Goal: Task Accomplishment & Management: Manage account settings

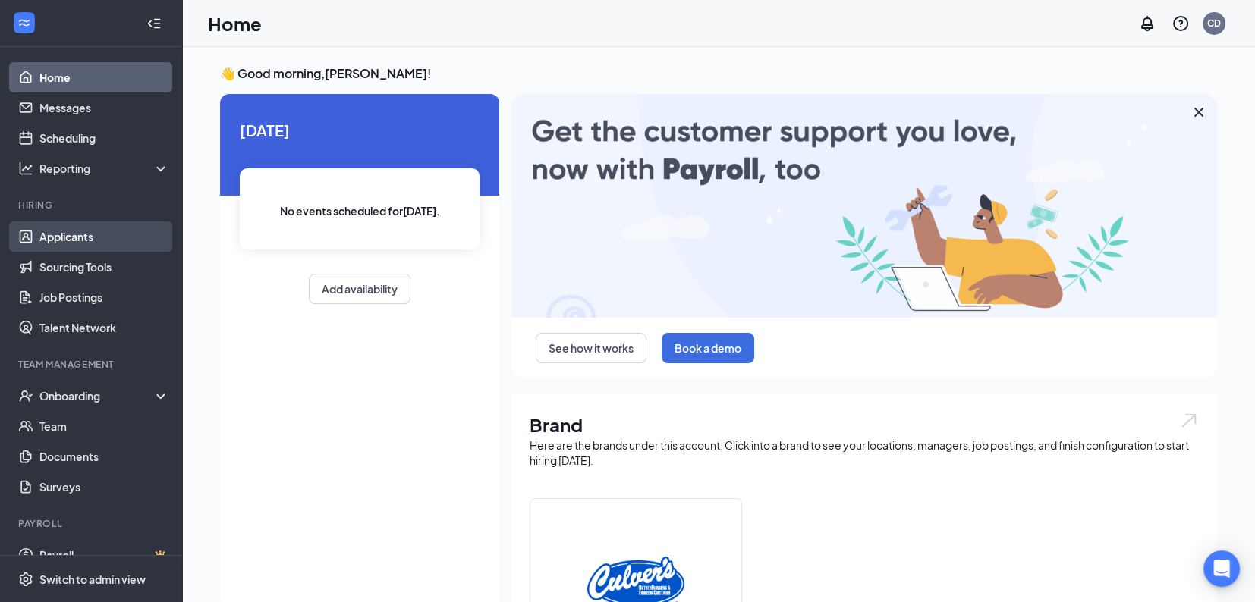
click at [81, 234] on link "Applicants" at bounding box center [104, 237] width 130 height 30
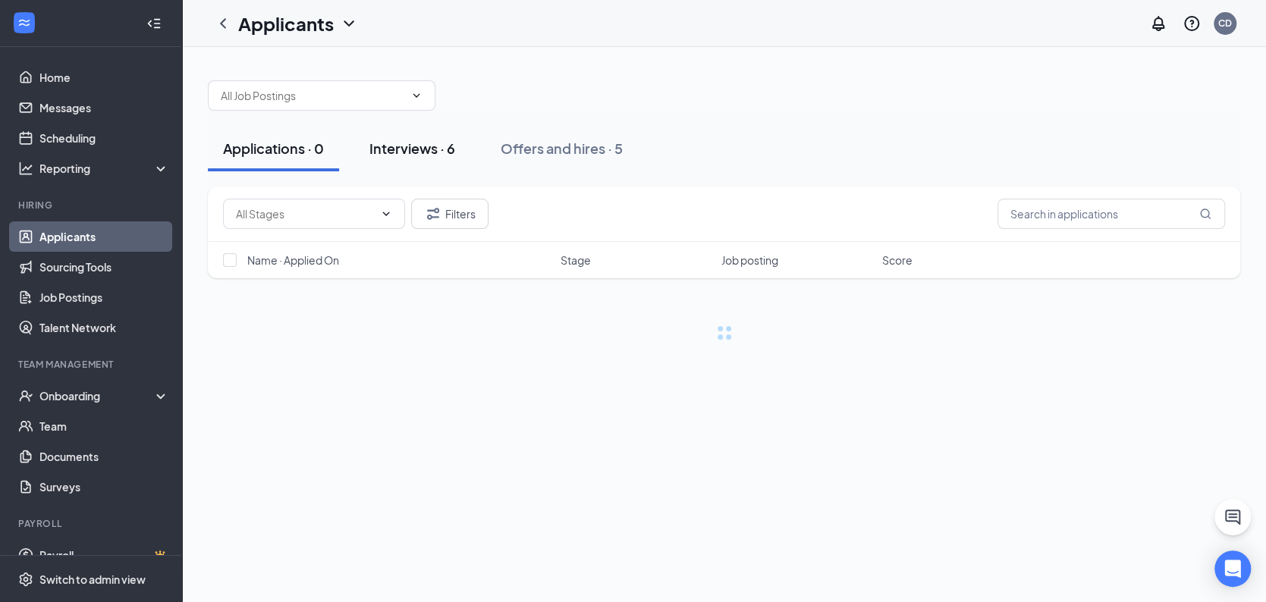
click at [404, 144] on div "Interviews · 6" at bounding box center [412, 148] width 86 height 19
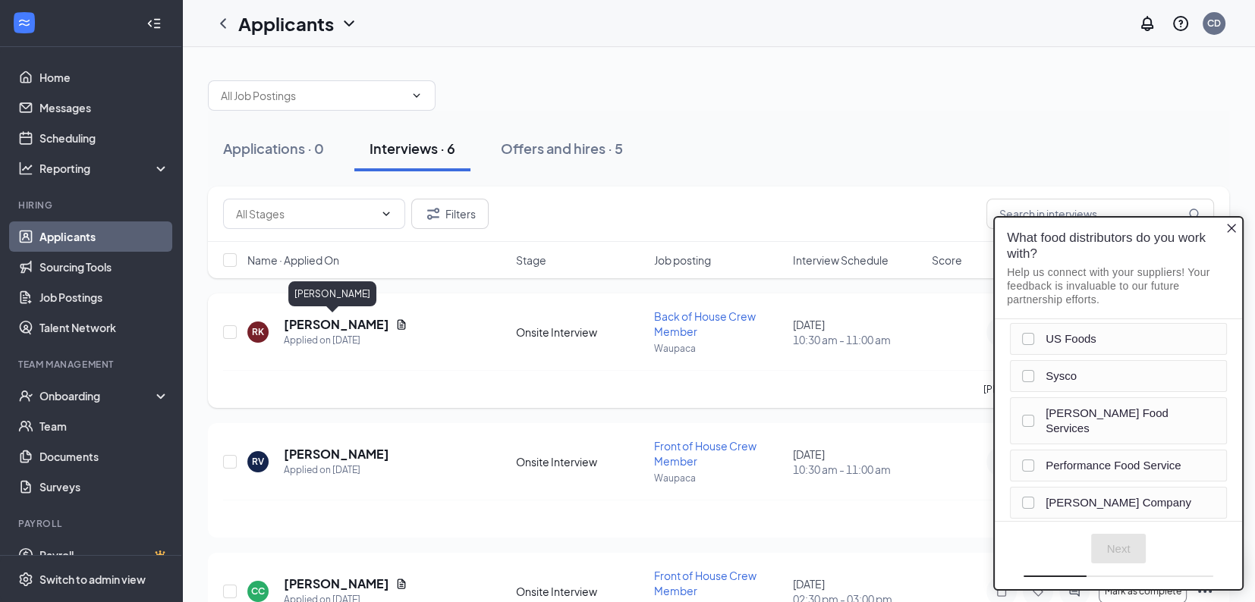
click at [319, 316] on h5 "[PERSON_NAME]" at bounding box center [336, 324] width 105 height 17
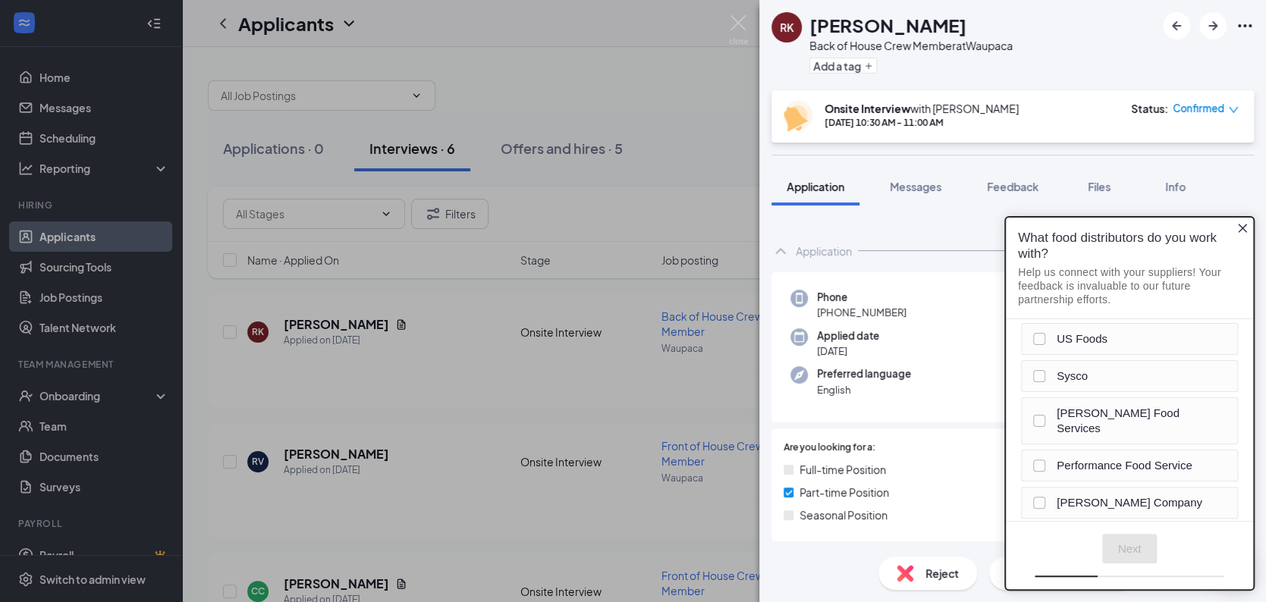
click at [1243, 225] on icon "Close button" at bounding box center [1243, 228] width 12 height 12
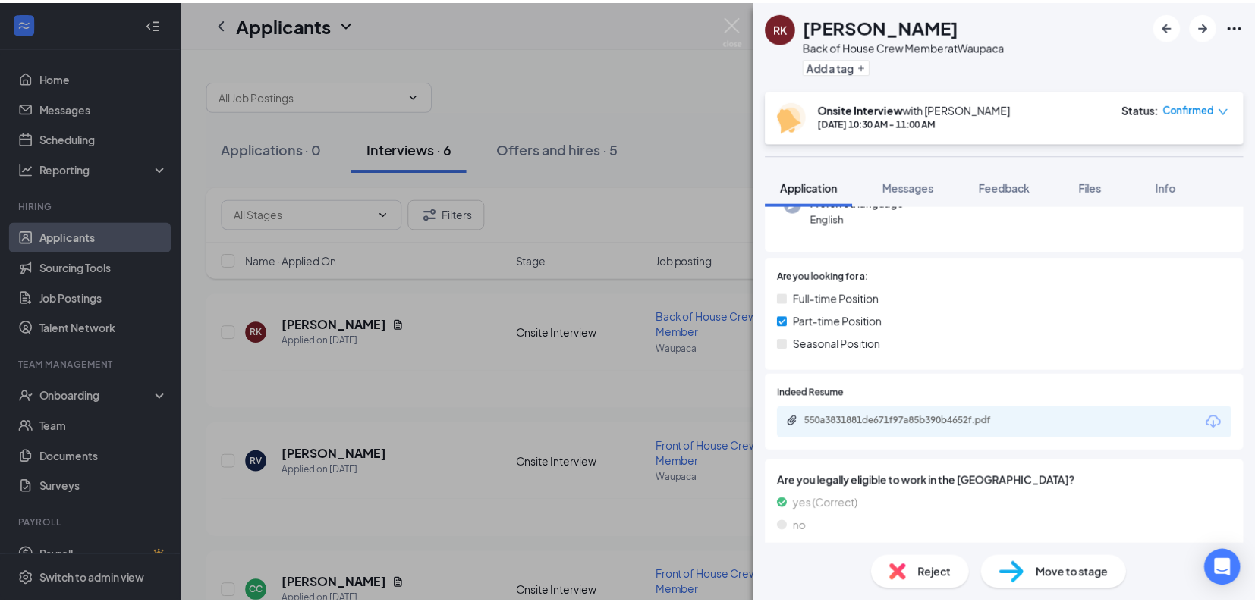
scroll to position [140, 0]
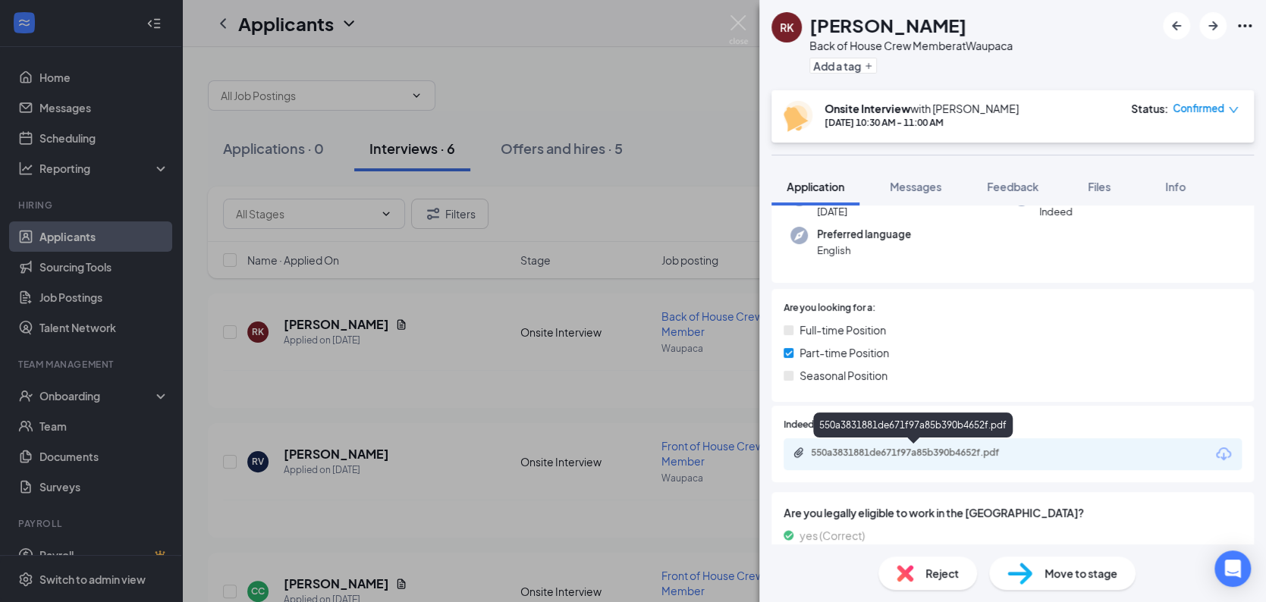
click at [907, 453] on div "550a3831881de671f97a85b390b4652f.pdf" at bounding box center [917, 453] width 212 height 12
click at [737, 20] on img at bounding box center [738, 30] width 19 height 30
